Goal: Navigation & Orientation: Go to known website

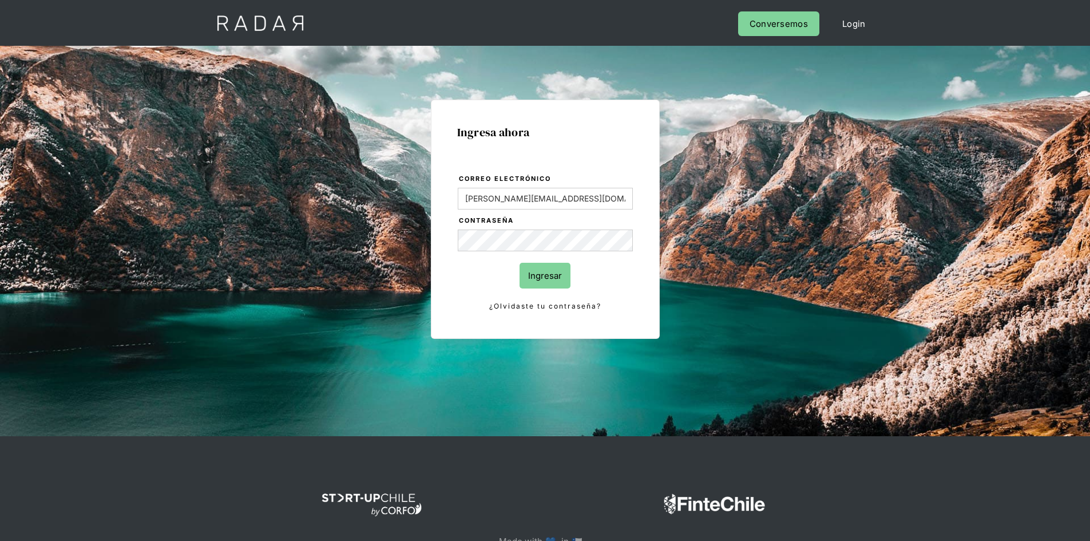
click at [548, 272] on input "Ingresar" at bounding box center [545, 276] width 51 height 26
